Goal: Task Accomplishment & Management: Manage account settings

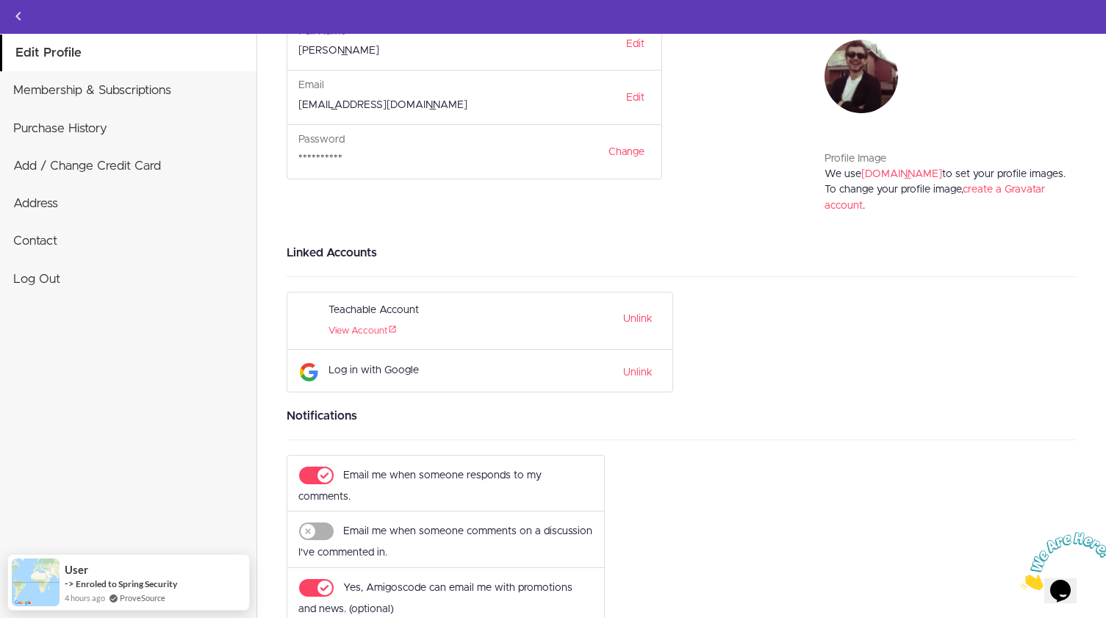
scroll to position [143, 0]
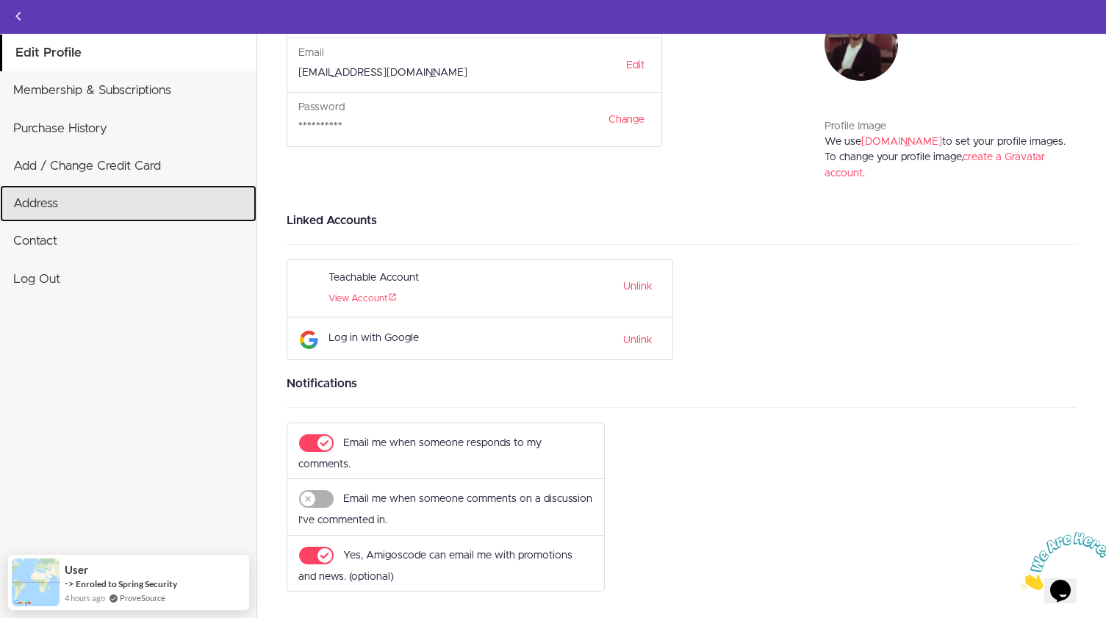
click at [44, 204] on link "Address" at bounding box center [128, 203] width 257 height 37
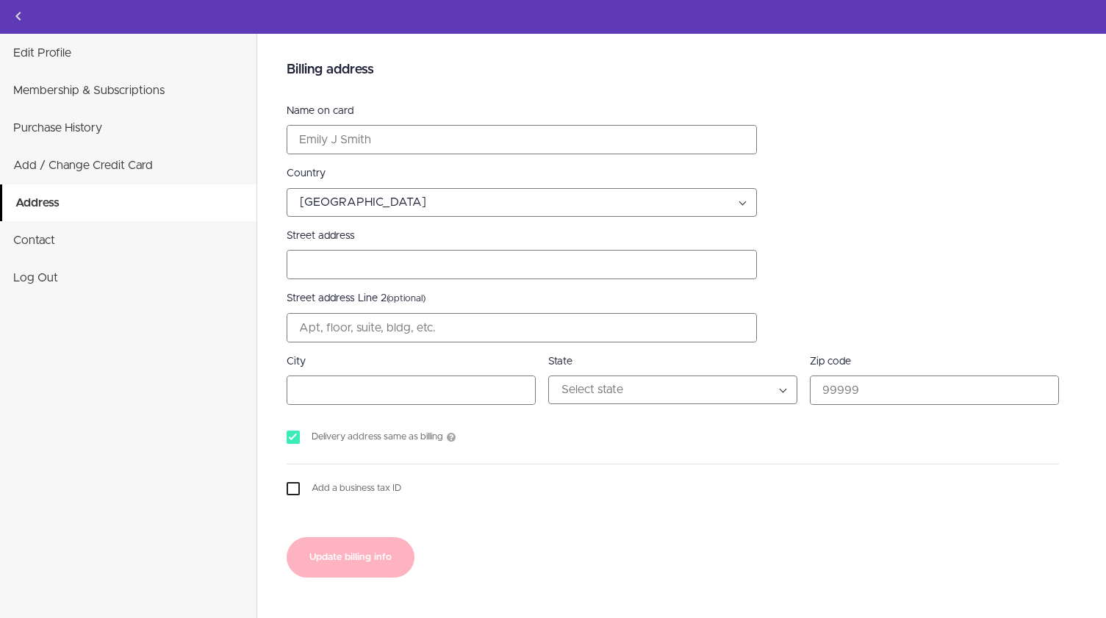
select select "RU"
type input "Lomonosov street"
type input "Arkhangelsk"
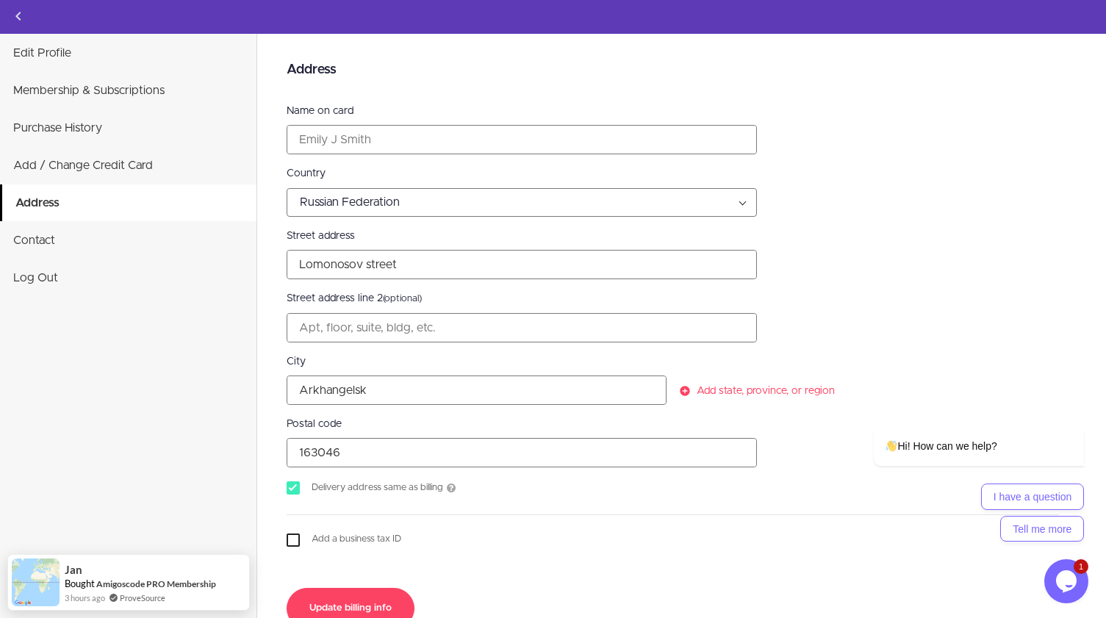
scroll to position [22, 0]
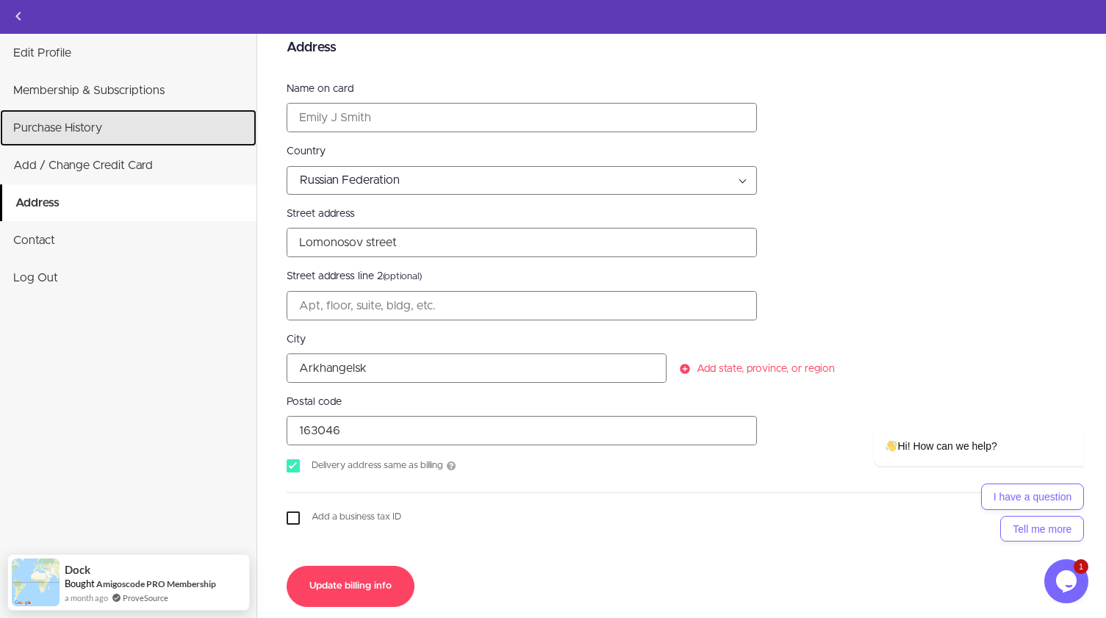
click at [129, 115] on link "Purchase History" at bounding box center [128, 128] width 257 height 37
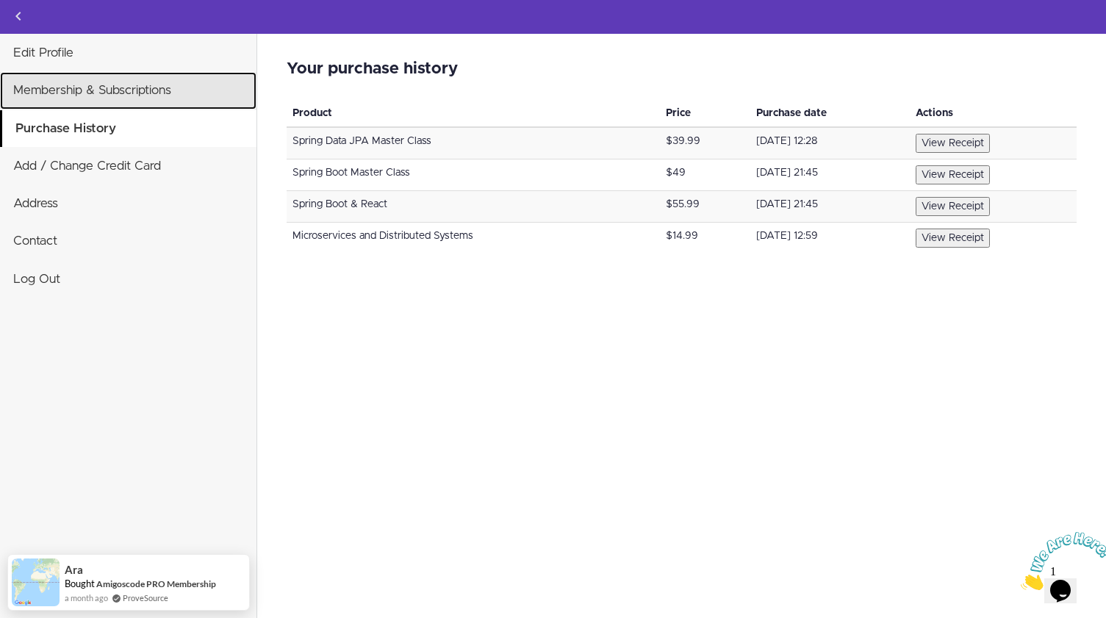
click at [163, 93] on link "Membership & Subscriptions" at bounding box center [128, 90] width 257 height 37
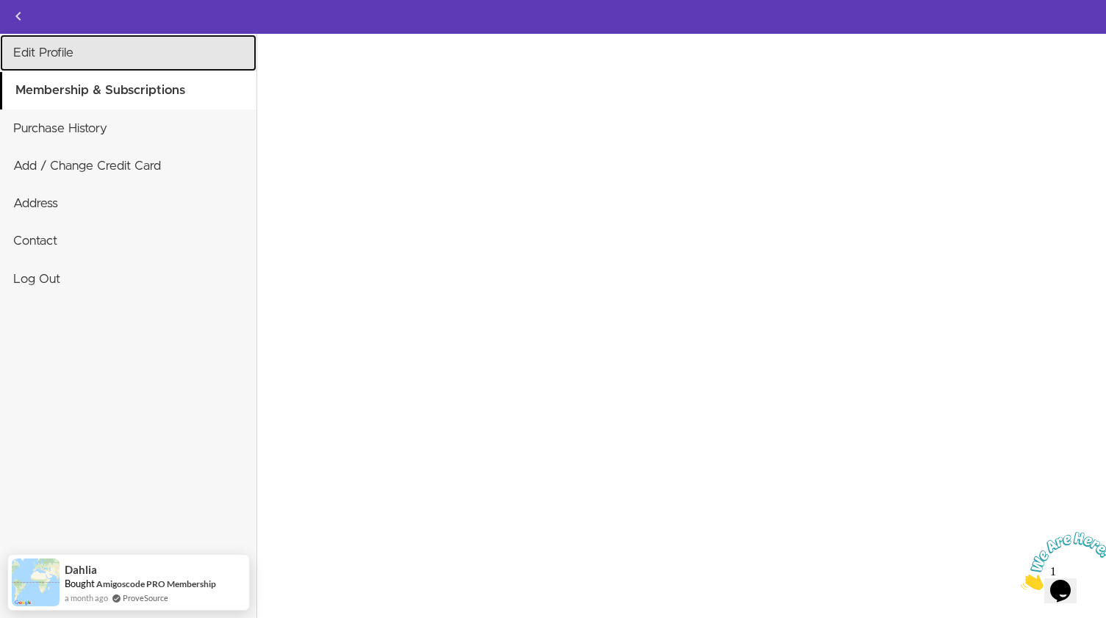
click at [83, 52] on link "Edit Profile" at bounding box center [128, 53] width 257 height 37
